Goal: Find specific page/section: Find specific page/section

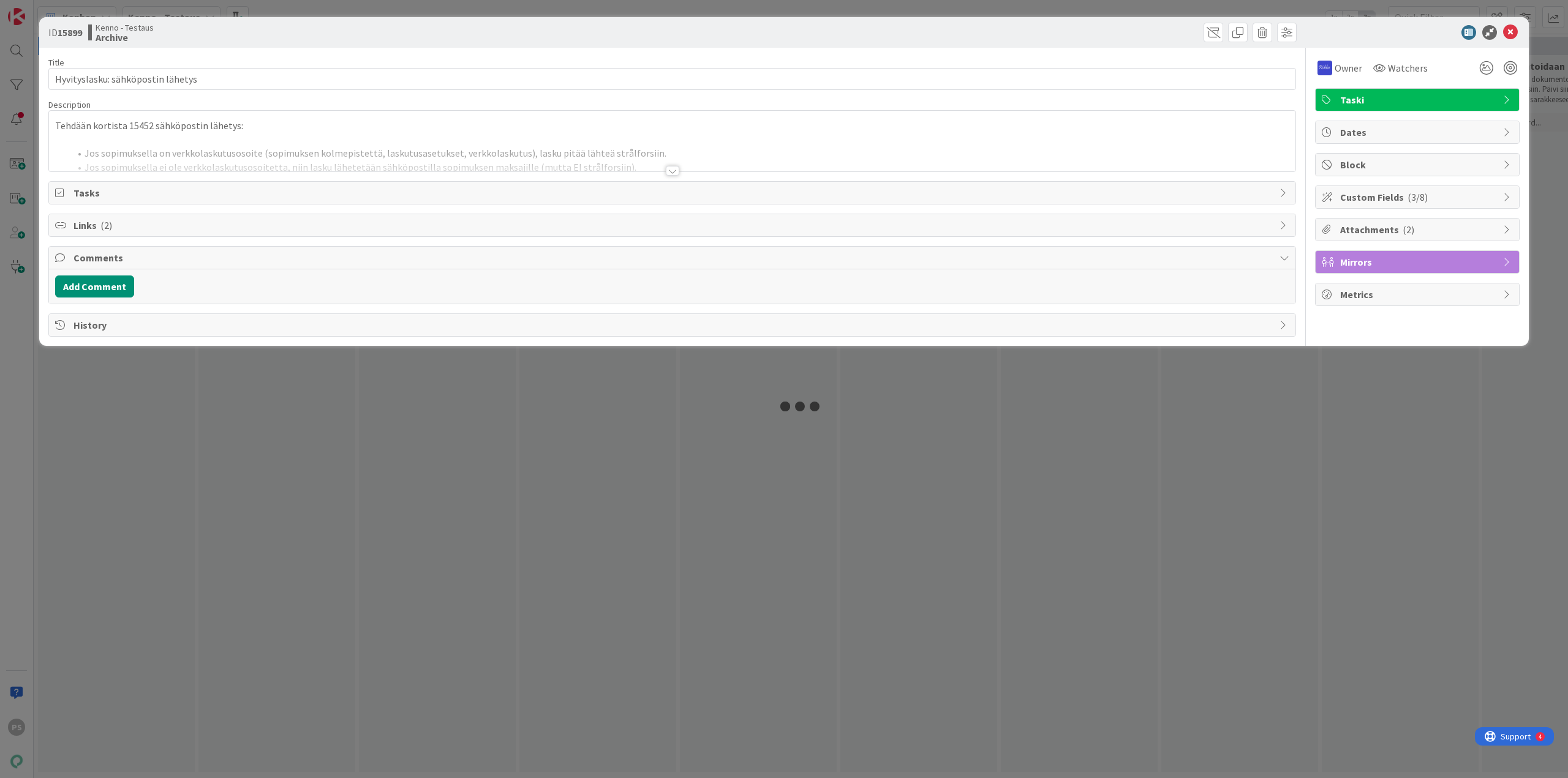
click at [675, 169] on div at bounding box center [673, 171] width 13 height 10
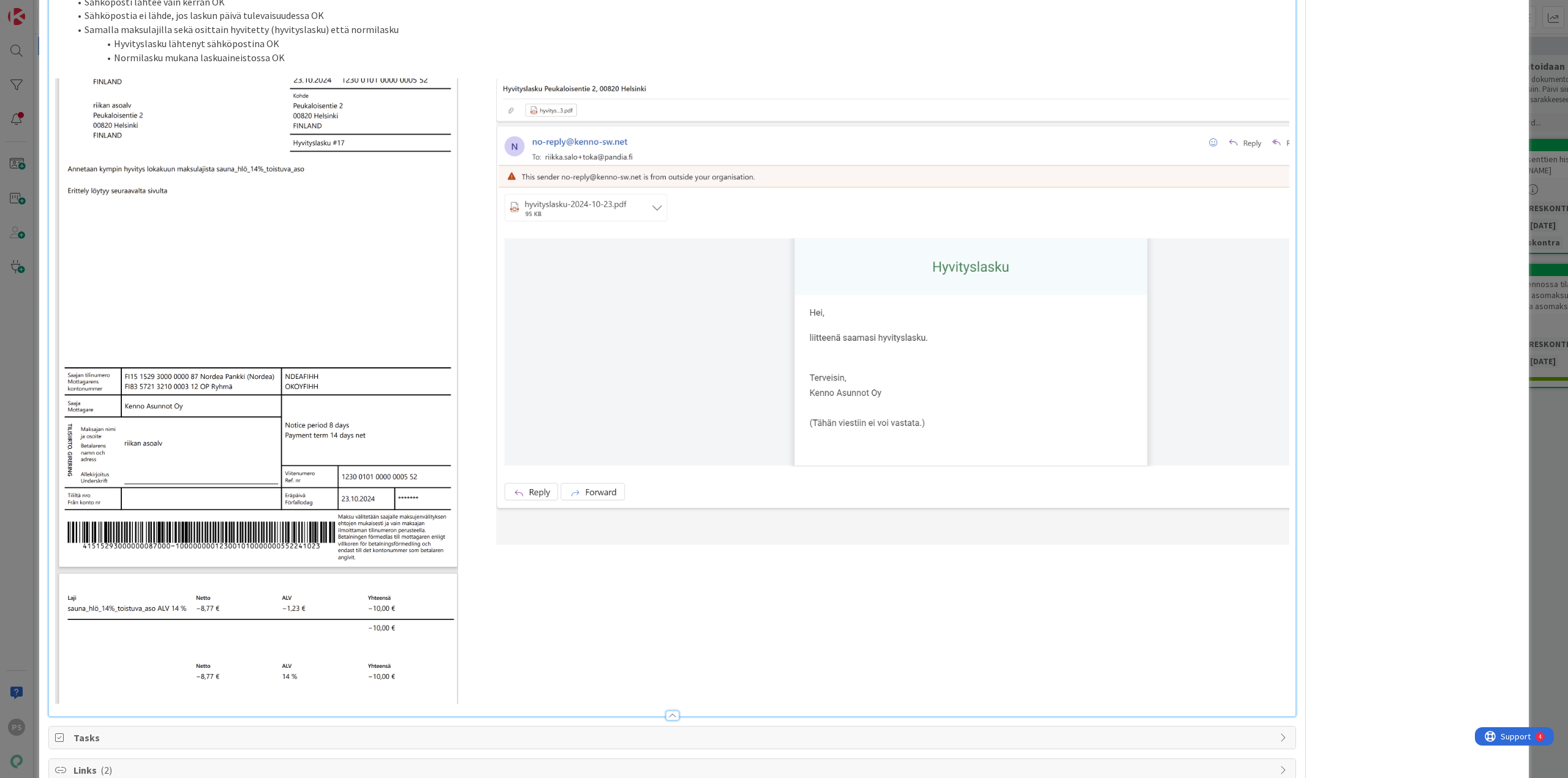
scroll to position [551, 0]
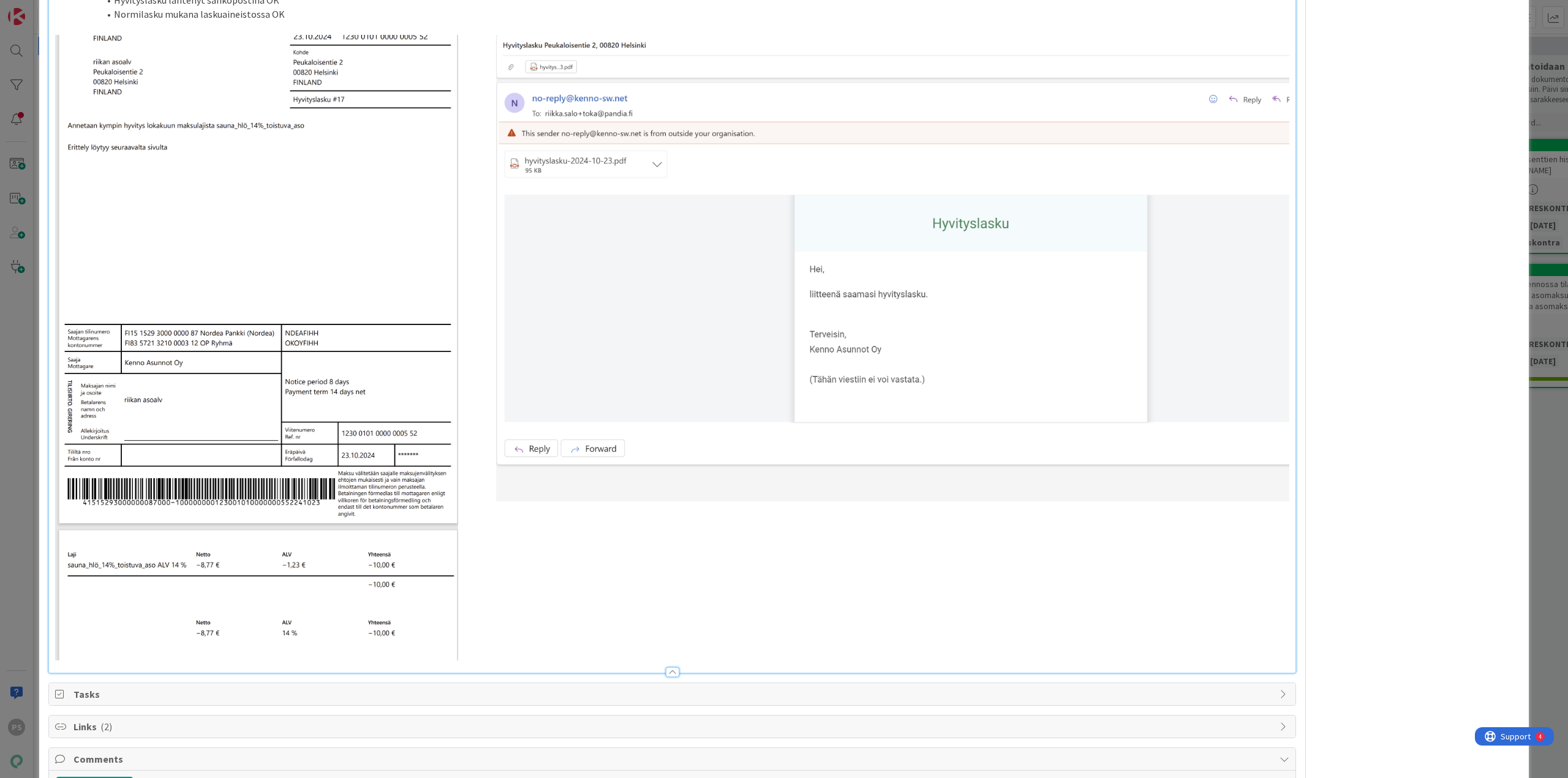
click at [670, 668] on div at bounding box center [673, 672] width 13 height 10
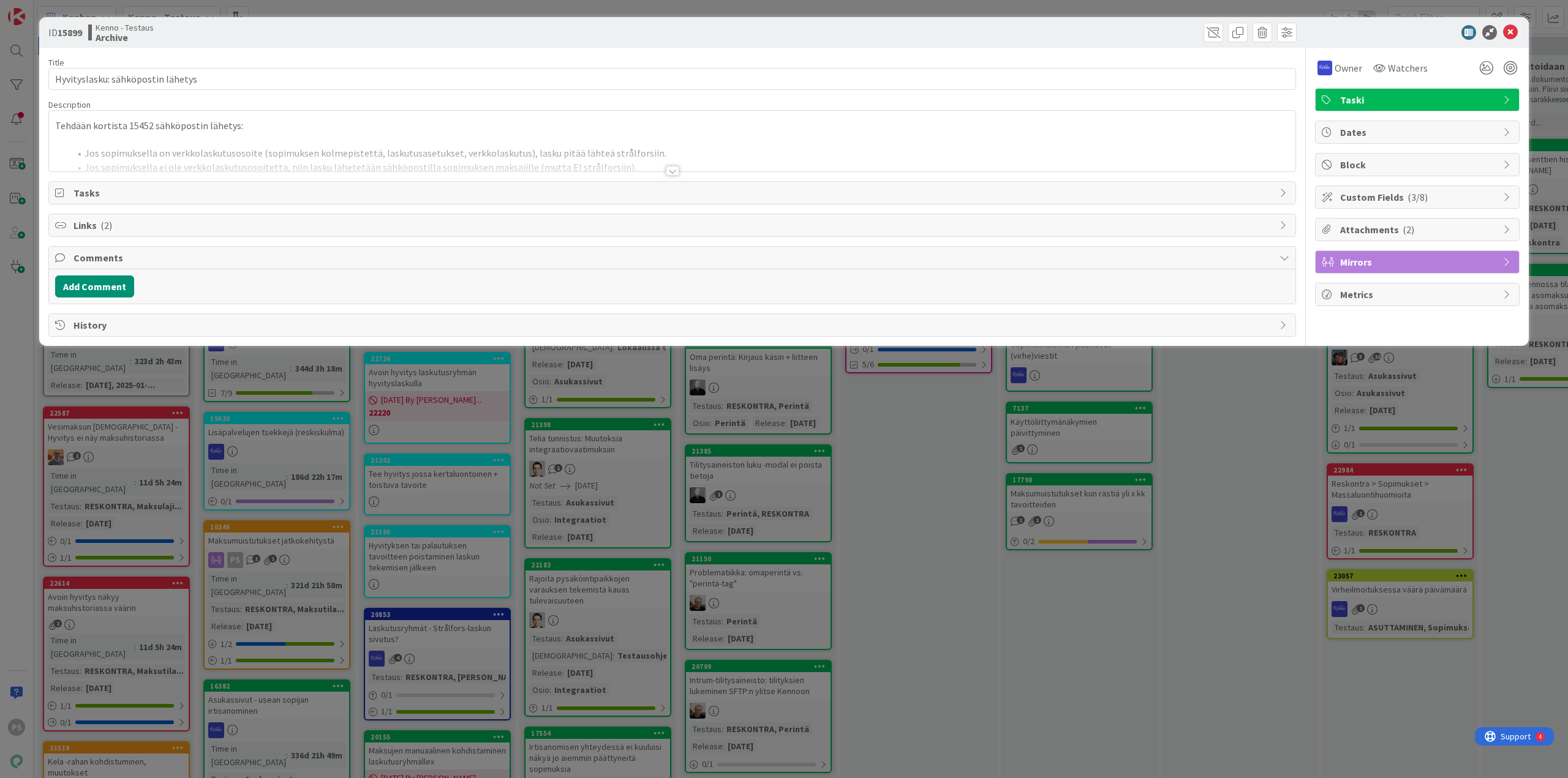
scroll to position [0, 0]
click at [1512, 29] on icon at bounding box center [1510, 32] width 15 height 15
